Goal: Task Accomplishment & Management: Use online tool/utility

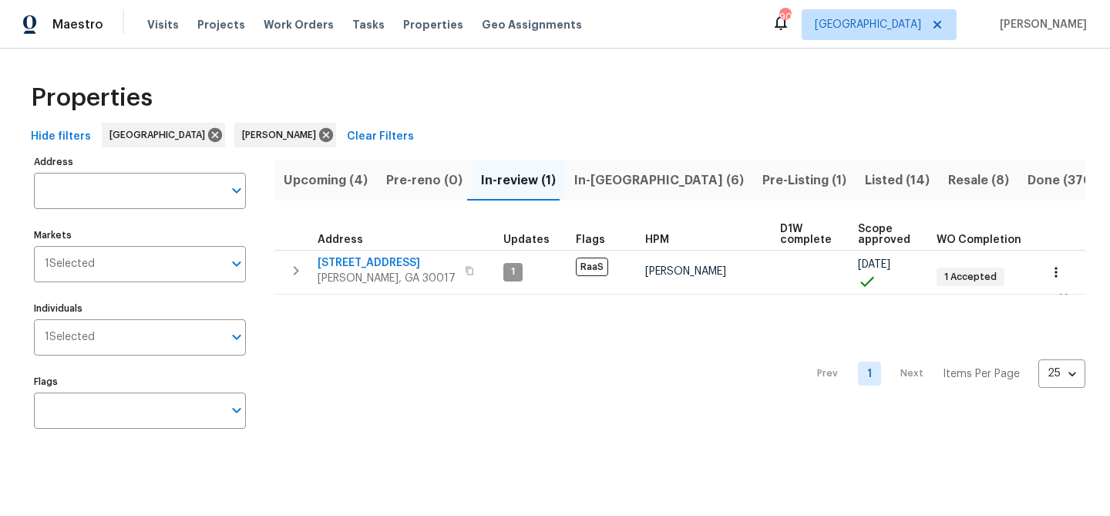
click at [598, 181] on span "In-reno (6)" at bounding box center [659, 181] width 170 height 22
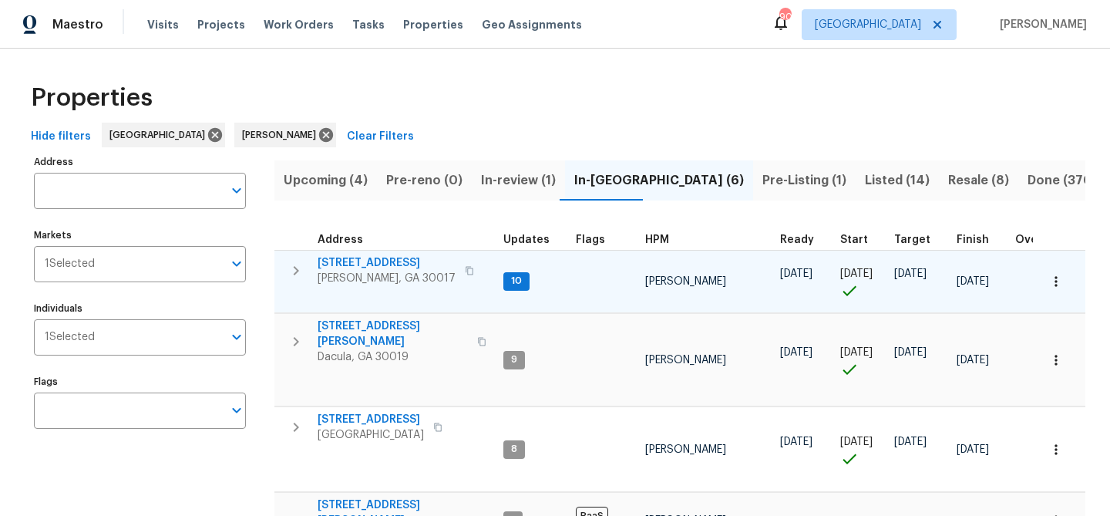
click at [349, 267] on span "2579 Middleton Way" at bounding box center [387, 262] width 138 height 15
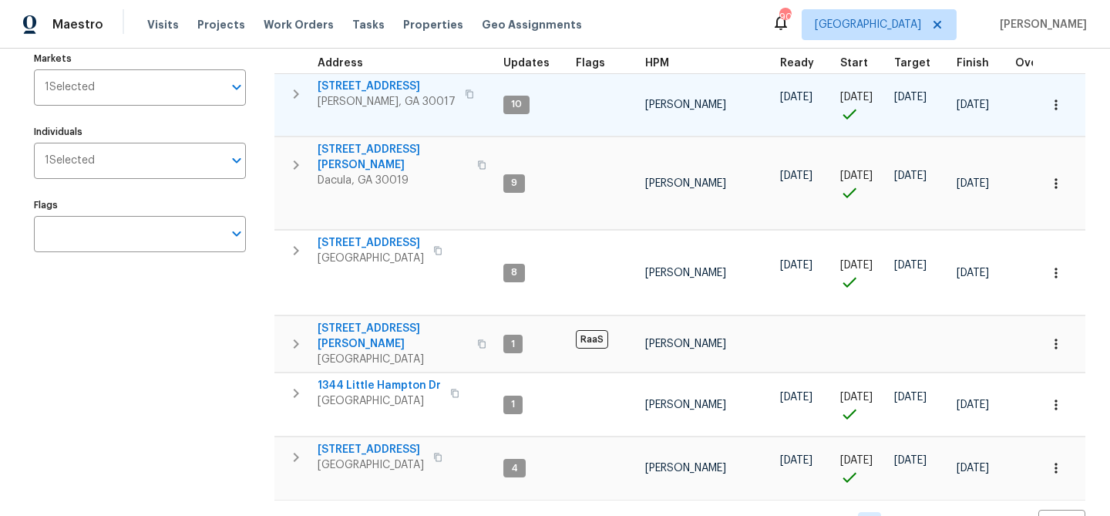
scroll to position [182, 0]
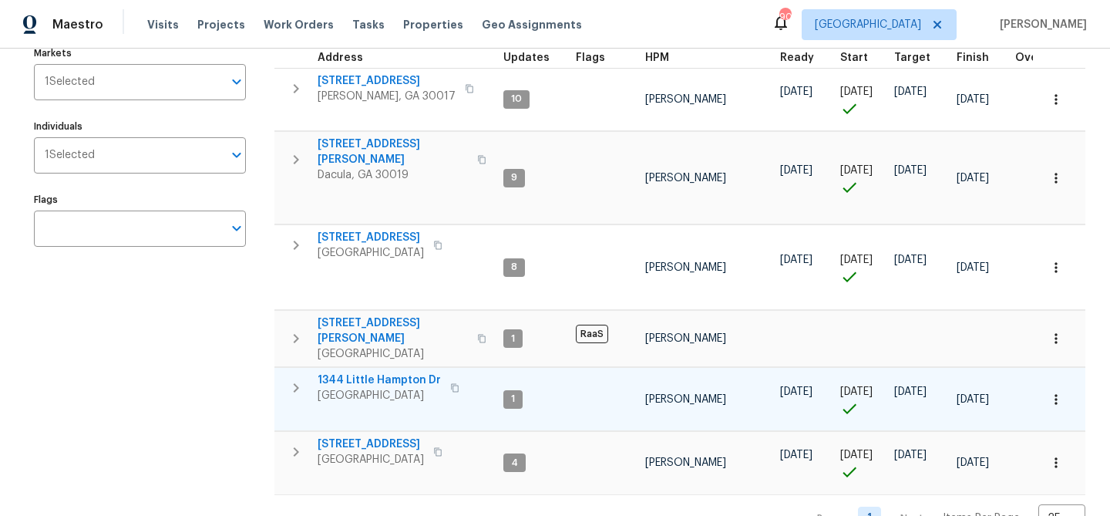
click at [391, 372] on span "1344 Little Hampton Dr" at bounding box center [379, 379] width 123 height 15
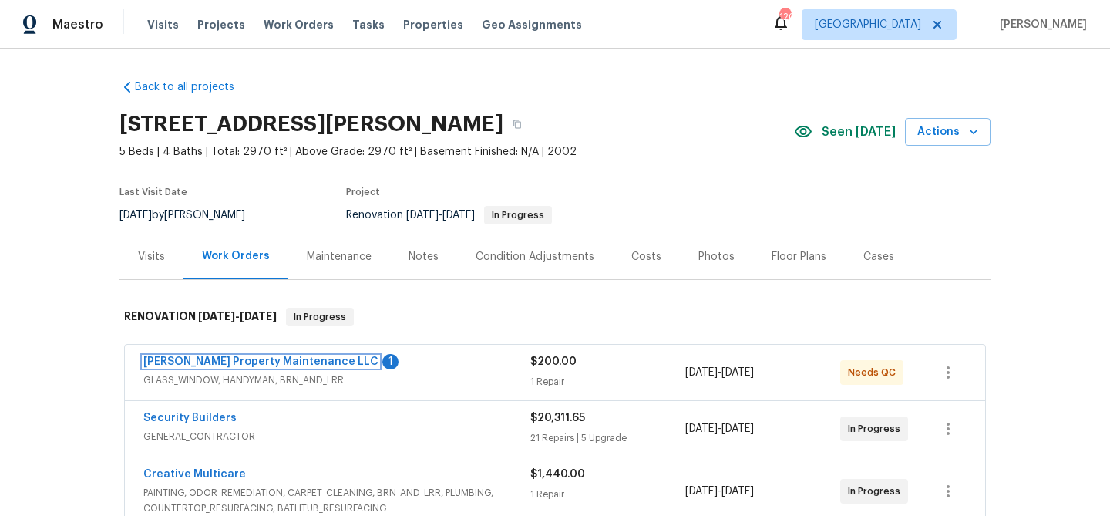
click at [263, 361] on link "Glen Property Maintenance LLC" at bounding box center [260, 361] width 235 height 11
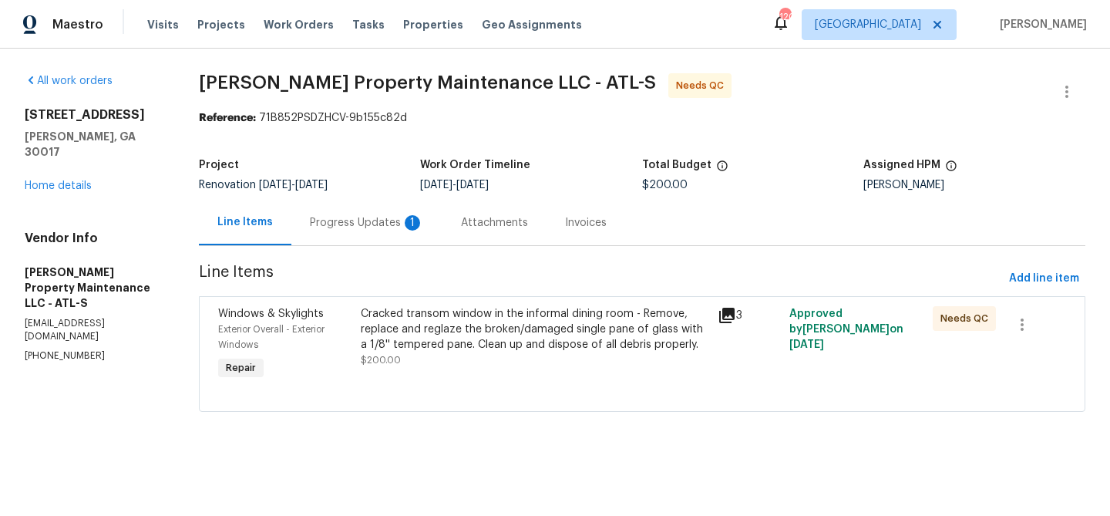
click at [385, 224] on div "Progress Updates 1" at bounding box center [367, 222] width 114 height 15
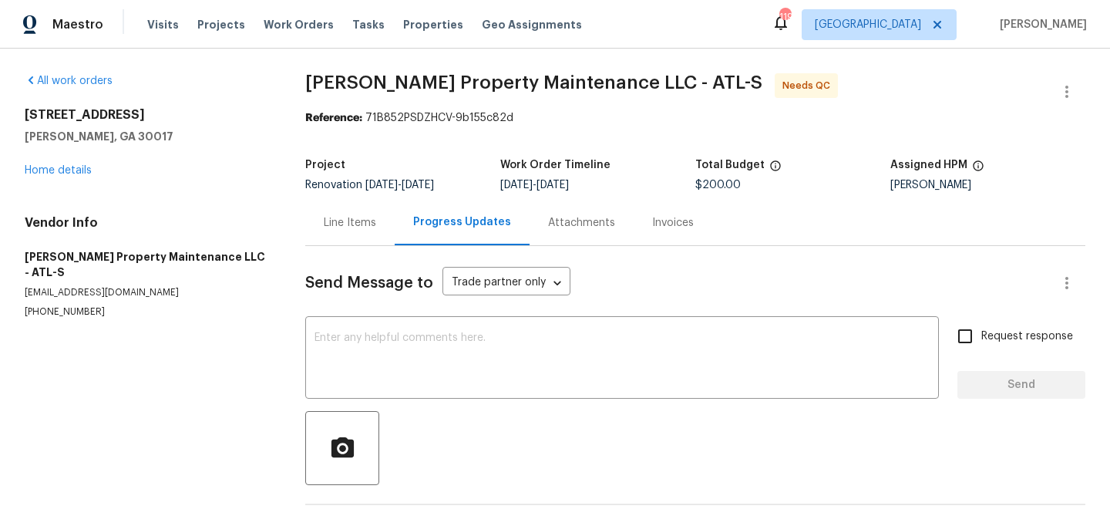
scroll to position [117, 0]
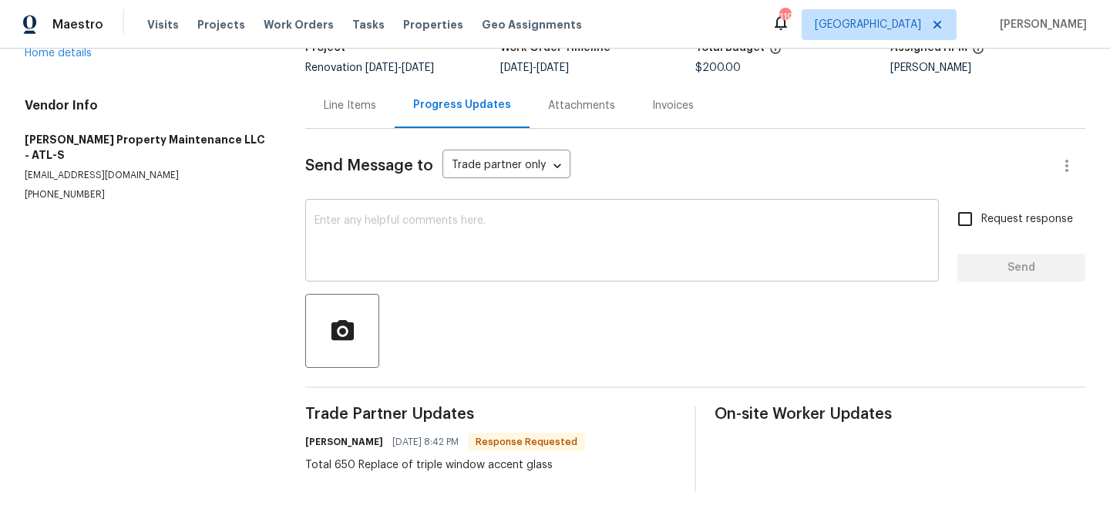
click at [417, 252] on textarea at bounding box center [621, 242] width 615 height 54
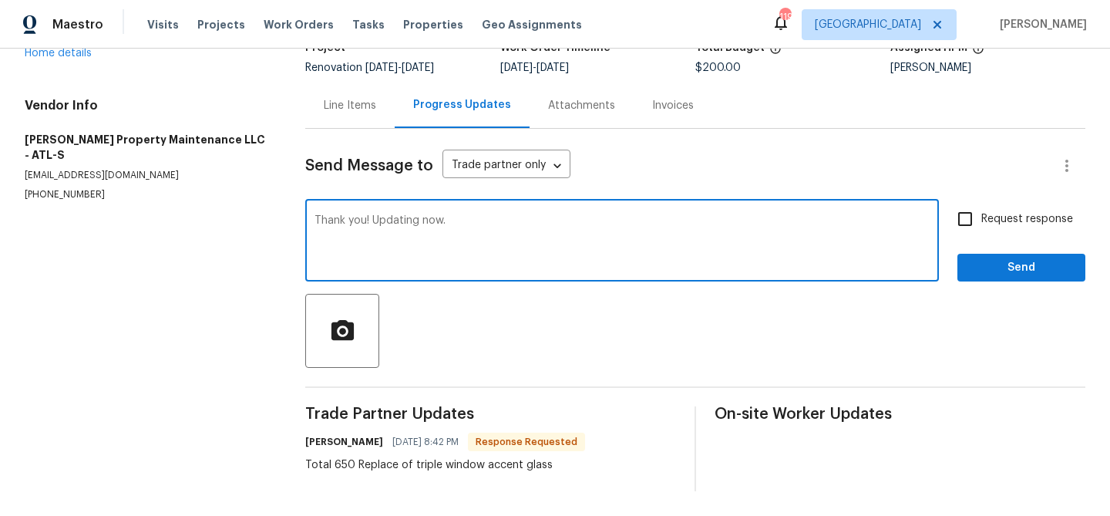
type textarea "Thank you! Updating now."
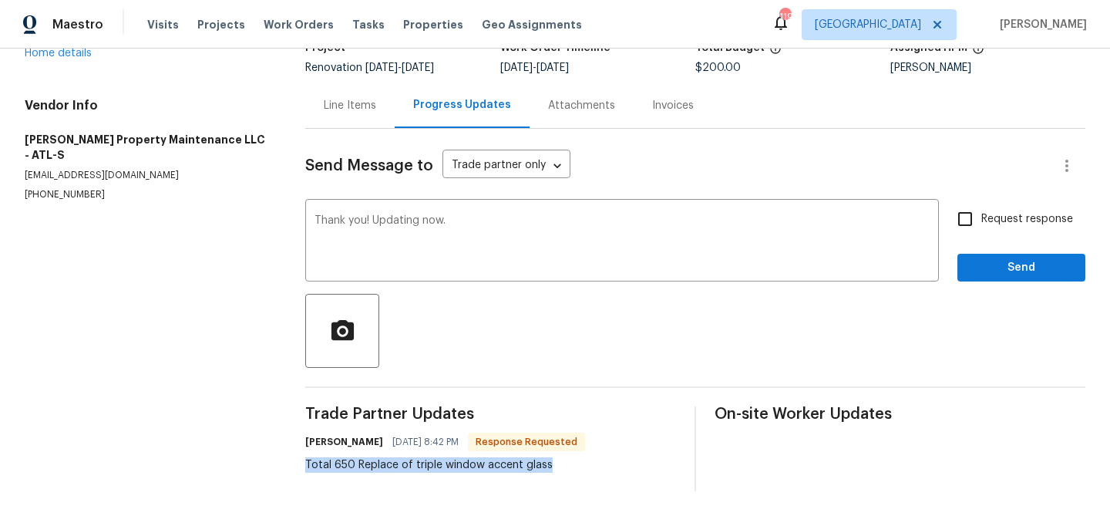
drag, startPoint x: 307, startPoint y: 462, endPoint x: 558, endPoint y: 479, distance: 251.8
click at [558, 479] on div "Trade Partner Updates Daniel glen 09/29/2025 8:42 PM Response Requested Total 6…" at bounding box center [490, 448] width 371 height 85
copy div "Total 650 Replace of triple window accent glass"
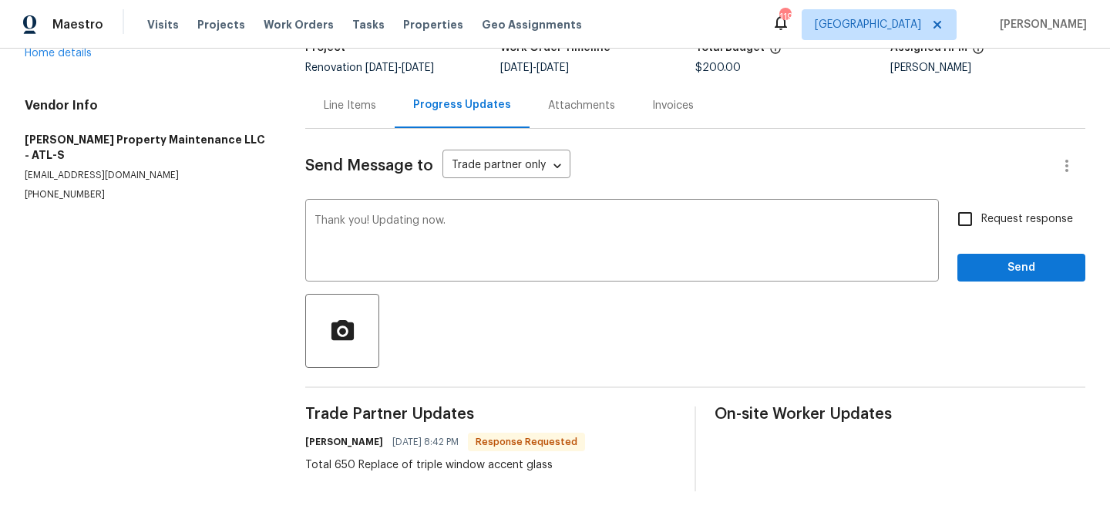
click at [344, 108] on div "Line Items" at bounding box center [350, 105] width 52 height 15
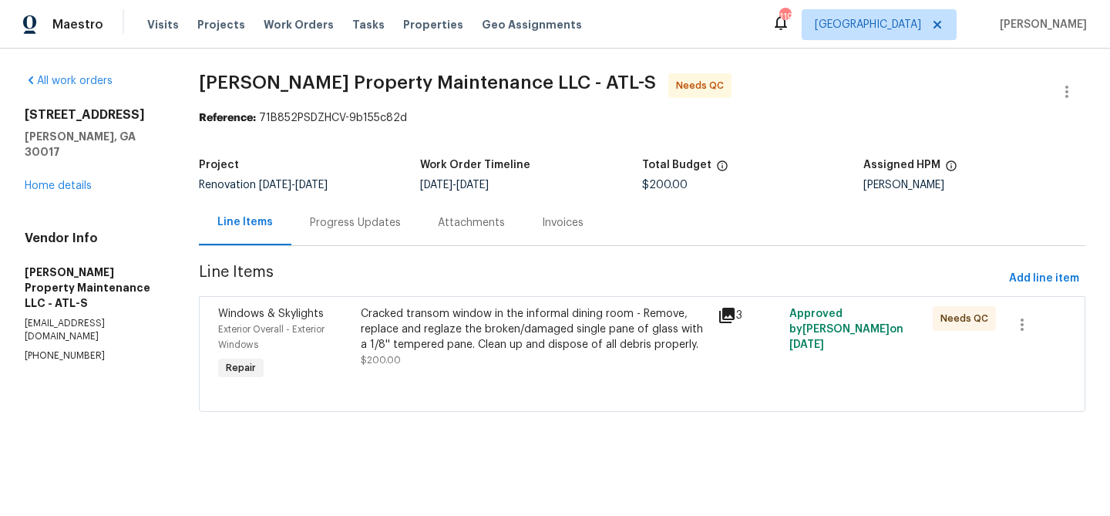
click at [462, 358] on div "Cracked transom window in the informal dining room - Remove, replace and reglaz…" at bounding box center [535, 337] width 348 height 62
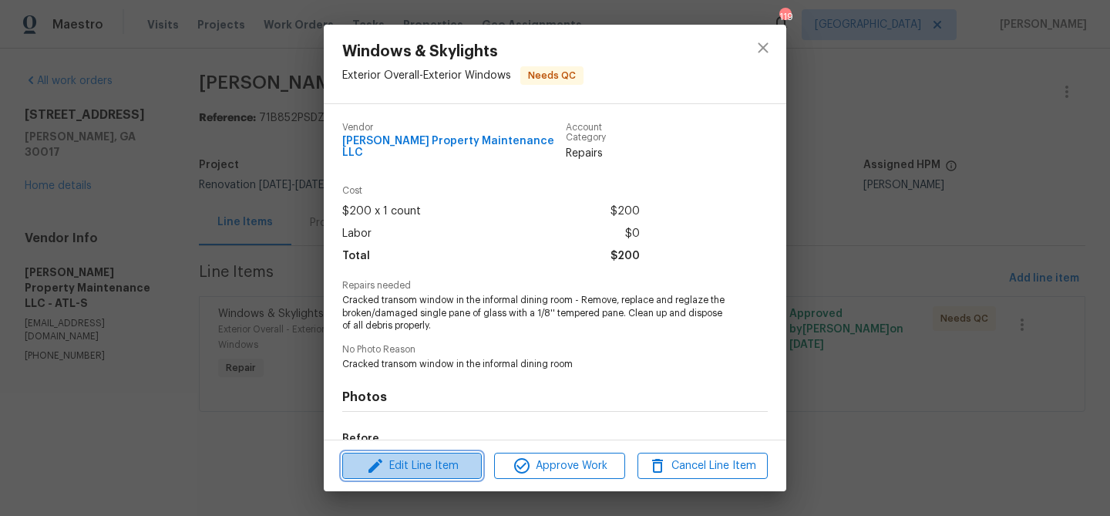
click at [454, 463] on span "Edit Line Item" at bounding box center [412, 465] width 130 height 19
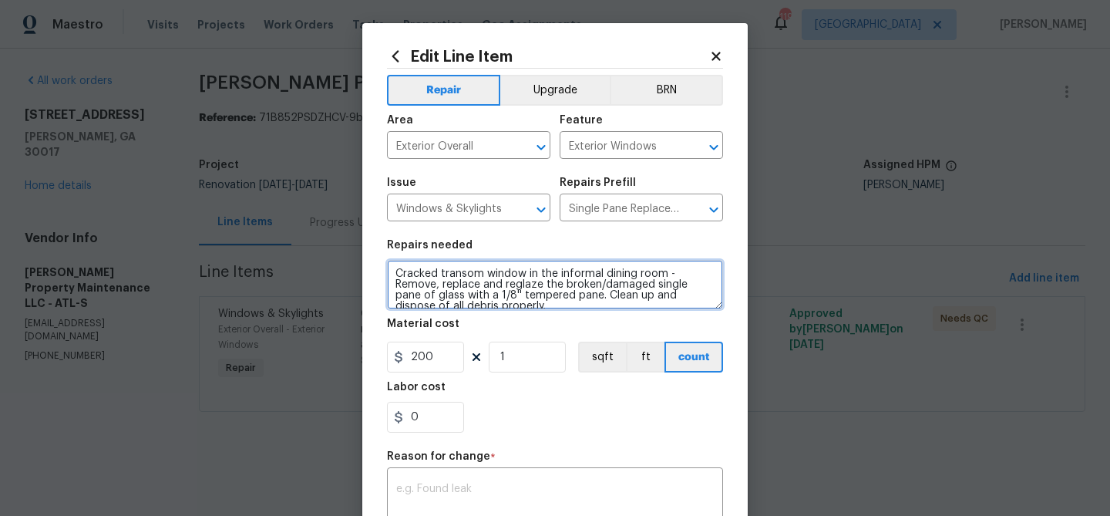
click at [482, 277] on textarea "Cracked transom window in the informal dining room - Remove, replace and reglaz…" at bounding box center [555, 284] width 336 height 49
paste textarea "Total 650 Replace of triple window accent glass"
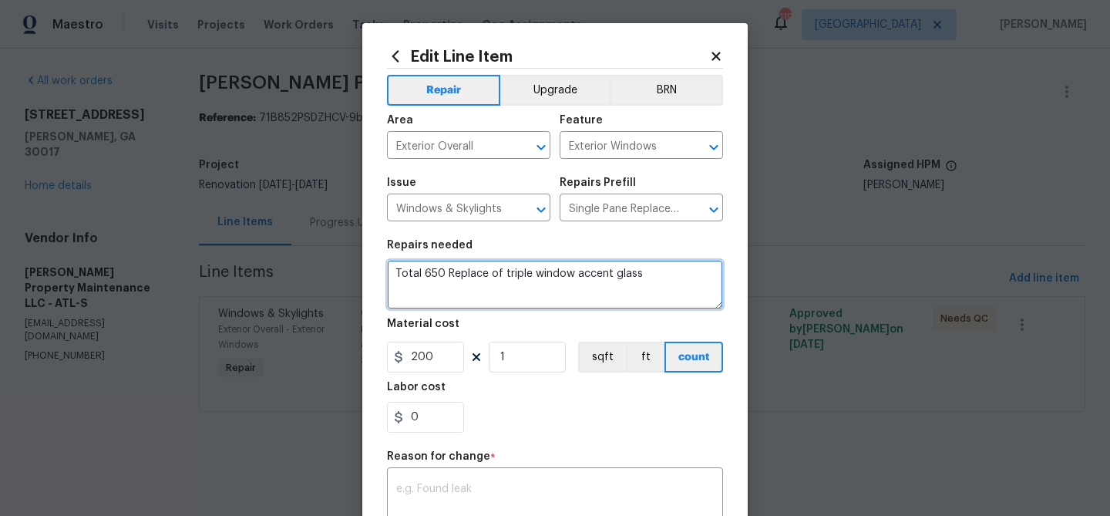
type textarea "Total 650 Replace of triple window accent glass"
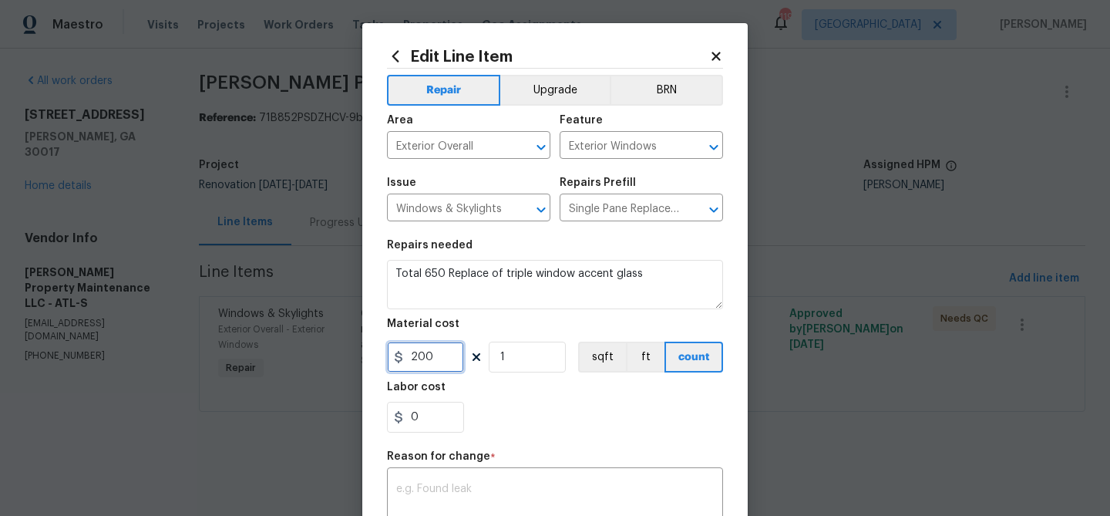
click at [428, 359] on input "200" at bounding box center [425, 356] width 77 height 31
type input "650"
click at [524, 432] on div "0" at bounding box center [555, 417] width 336 height 31
click at [498, 486] on textarea at bounding box center [555, 499] width 318 height 32
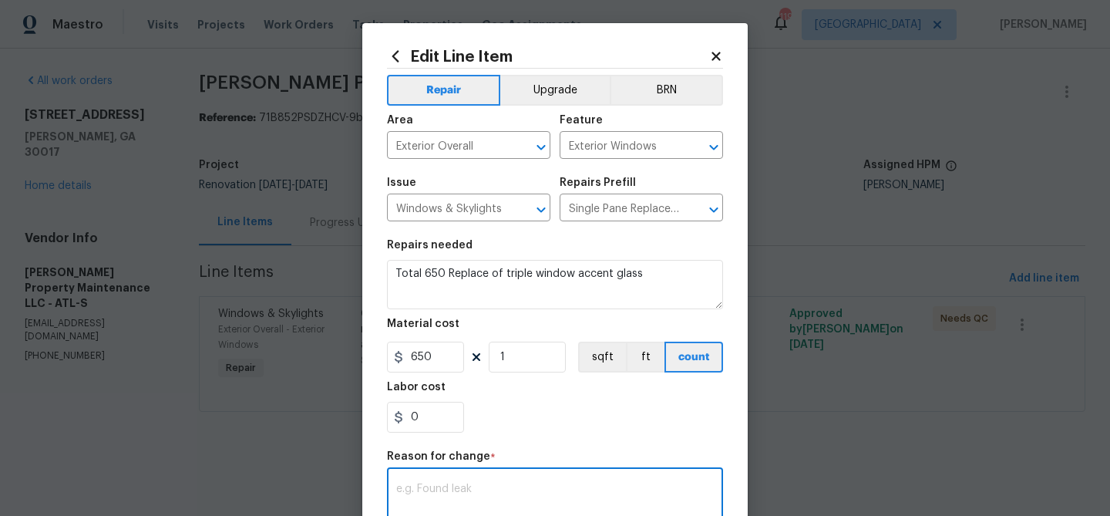
paste textarea "Total 650 Replace of triple window accent glass"
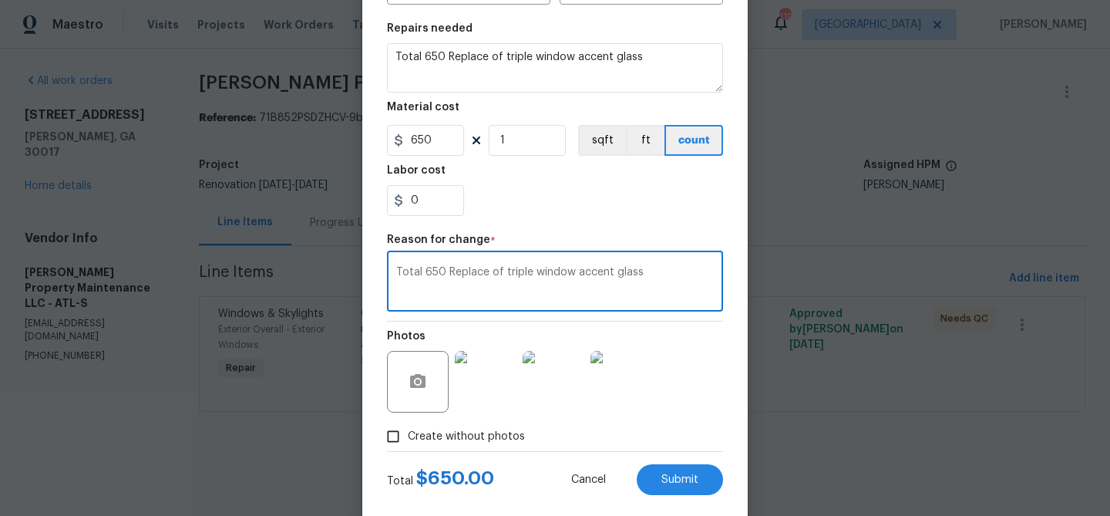
scroll to position [244, 0]
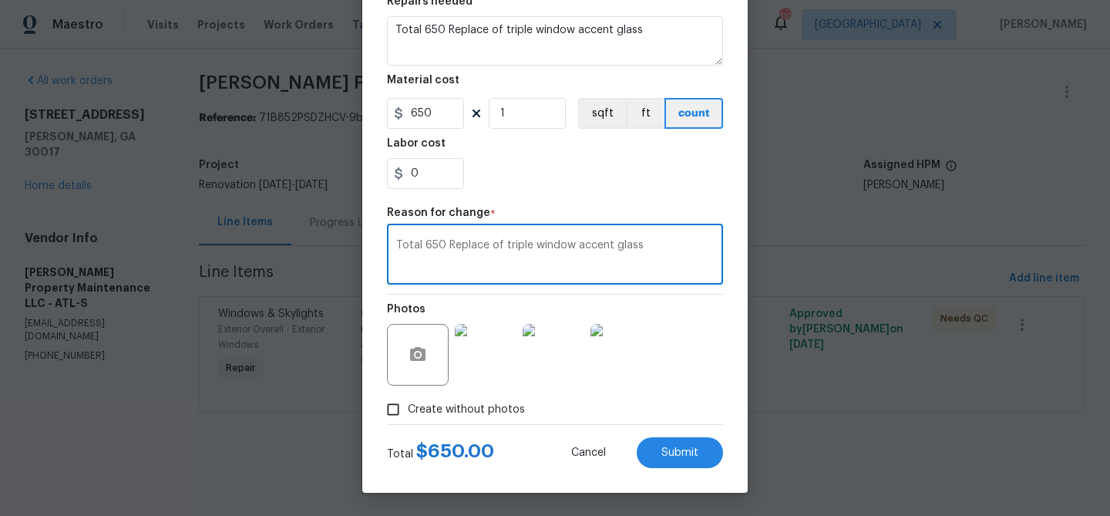
type textarea "Total 650 Replace of triple window accent glass"
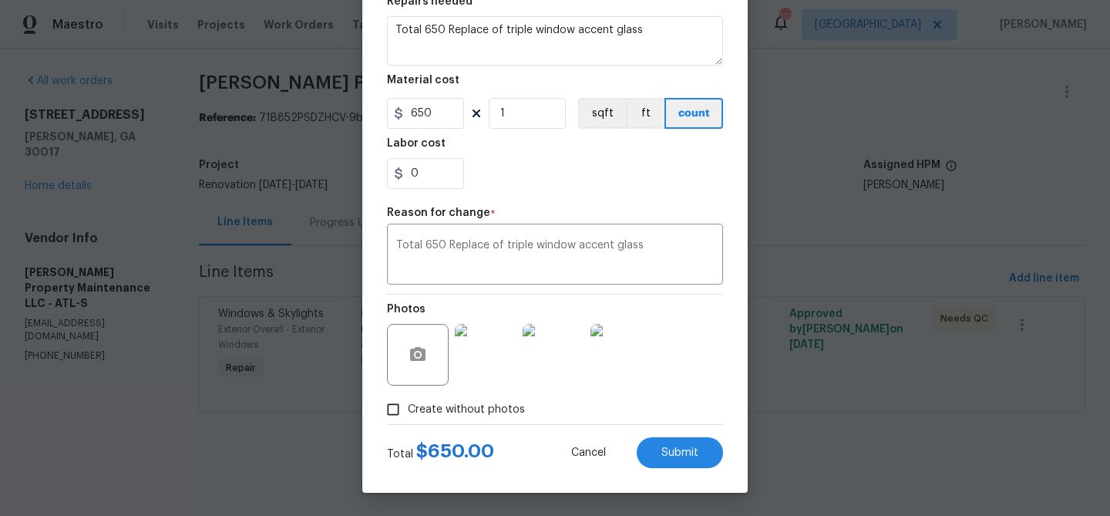
click at [477, 373] on img at bounding box center [486, 355] width 62 height 62
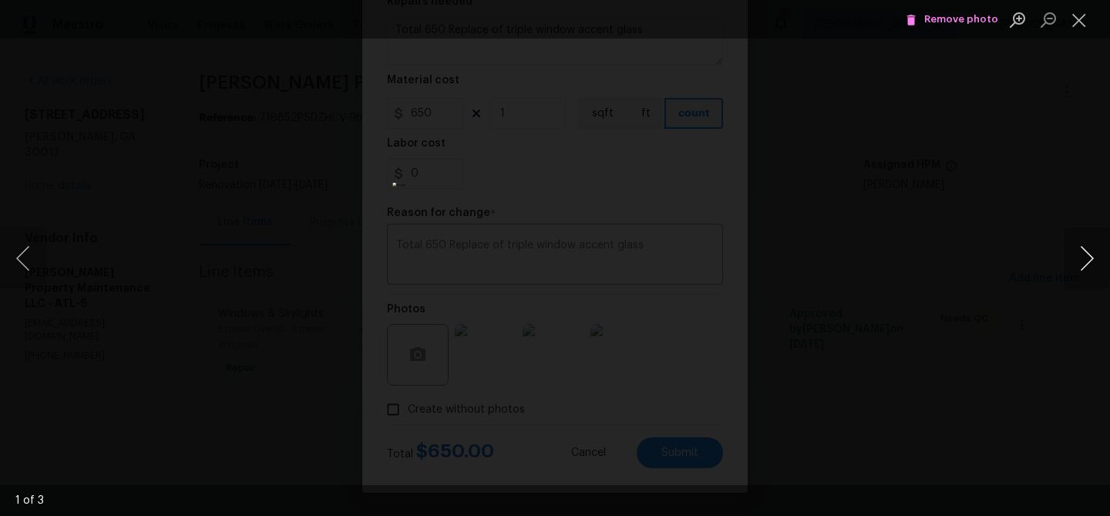
click at [1079, 263] on button "Next image" at bounding box center [1087, 258] width 46 height 62
click at [1084, 255] on button "Next image" at bounding box center [1087, 258] width 46 height 62
click at [1007, 208] on div "Lightbox" at bounding box center [555, 258] width 1110 height 516
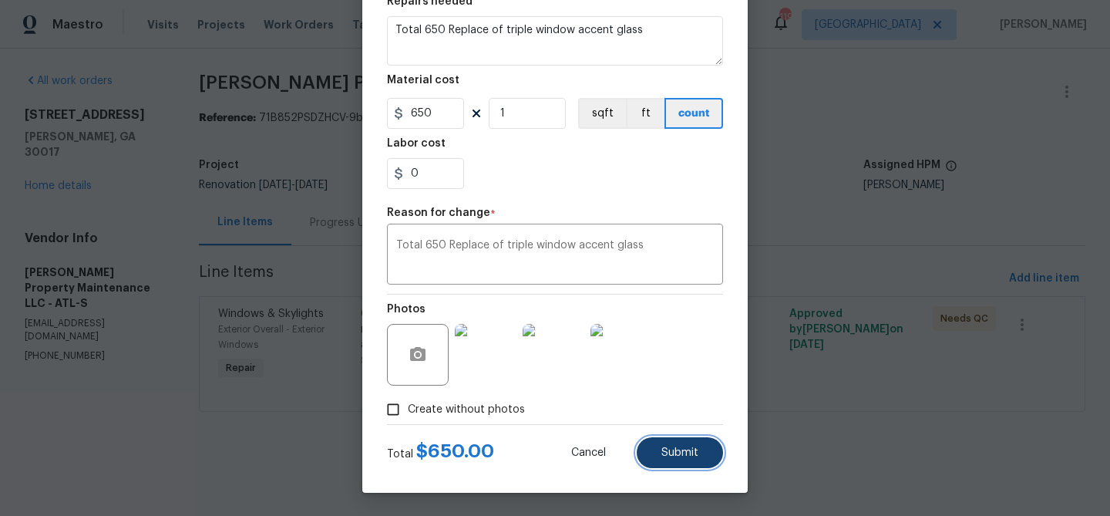
click at [654, 465] on button "Submit" at bounding box center [680, 452] width 86 height 31
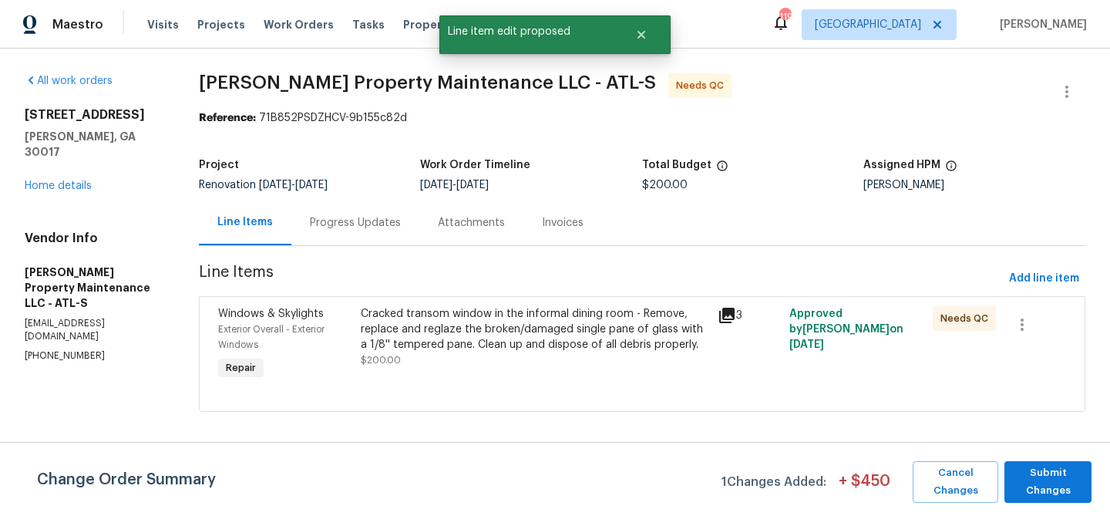
scroll to position [0, 0]
click at [1031, 482] on span "Submit Changes" at bounding box center [1048, 481] width 72 height 35
